Goal: Transaction & Acquisition: Purchase product/service

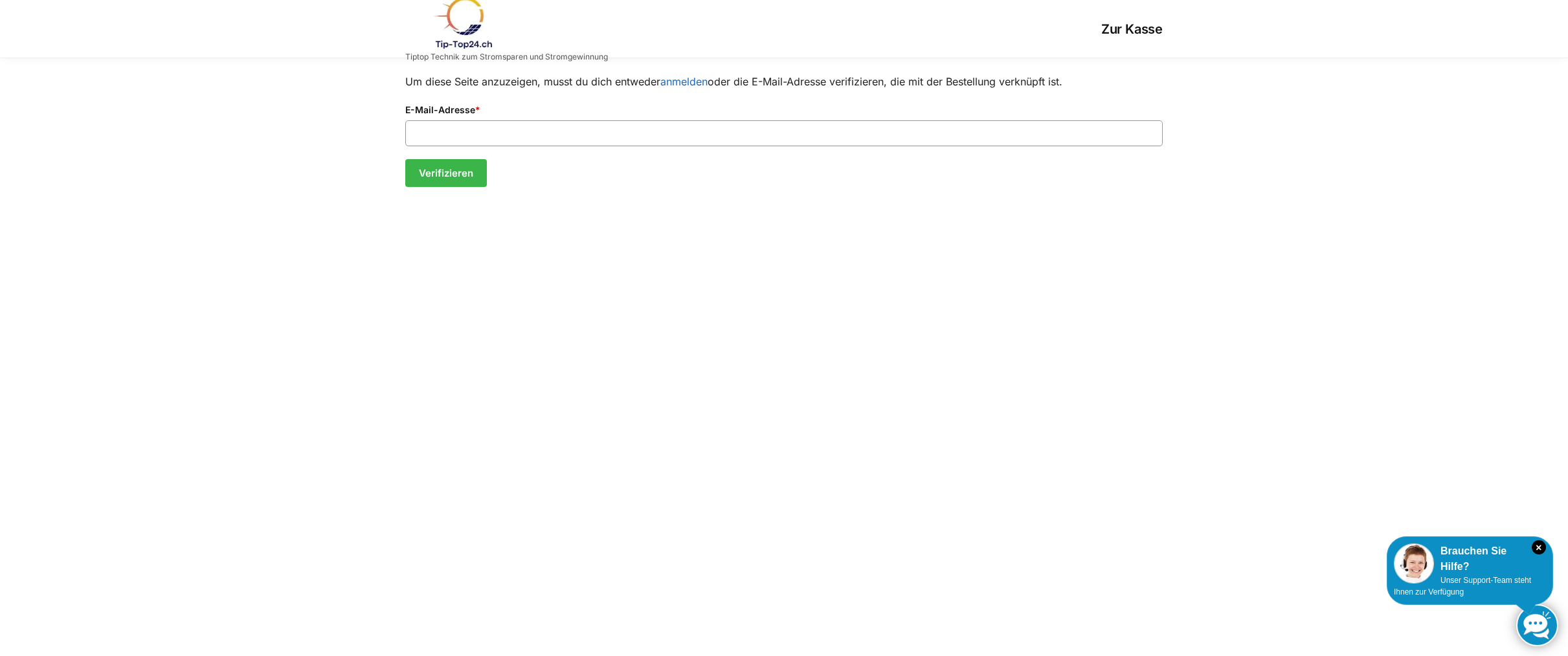
click at [559, 129] on input "E-Mail-Adresse *" at bounding box center [784, 133] width 758 height 26
type input "**********"
click at [444, 172] on button "Verifizieren" at bounding box center [446, 173] width 82 height 28
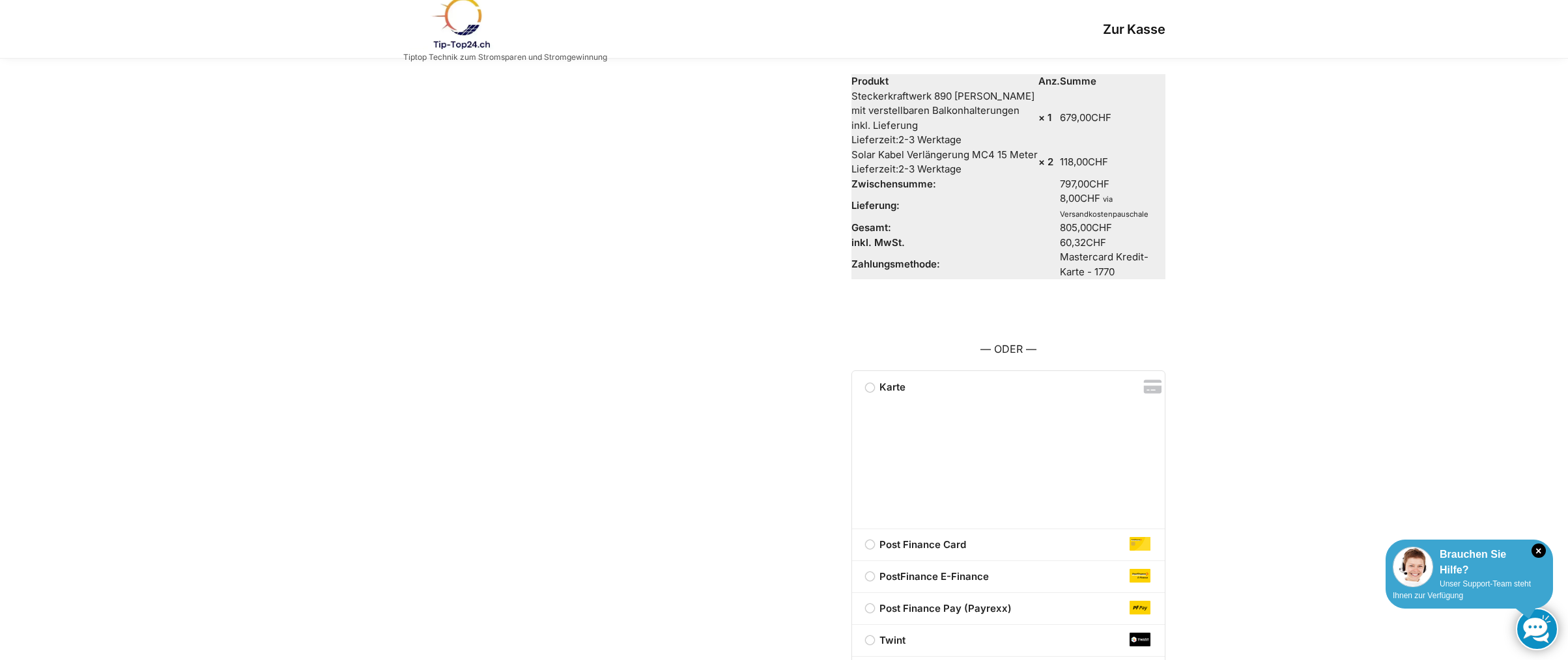
click at [1455, 590] on div "× Brauchen Sie Hilfe? Unser Support-Team steht Ihnen zur Verfügung" at bounding box center [1469, 574] width 167 height 69
click at [1532, 629] on link at bounding box center [1537, 629] width 43 height 43
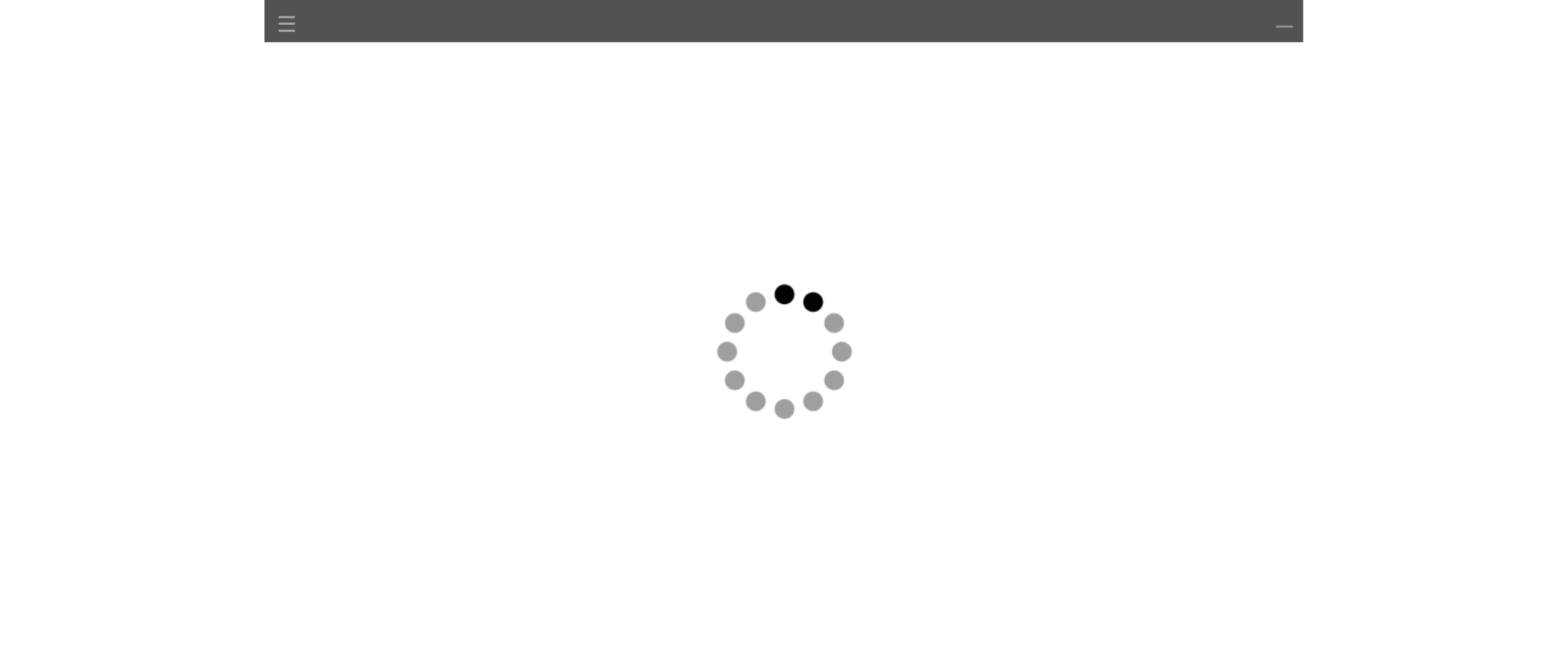
scroll to position [147, 0]
